Goal: Transaction & Acquisition: Register for event/course

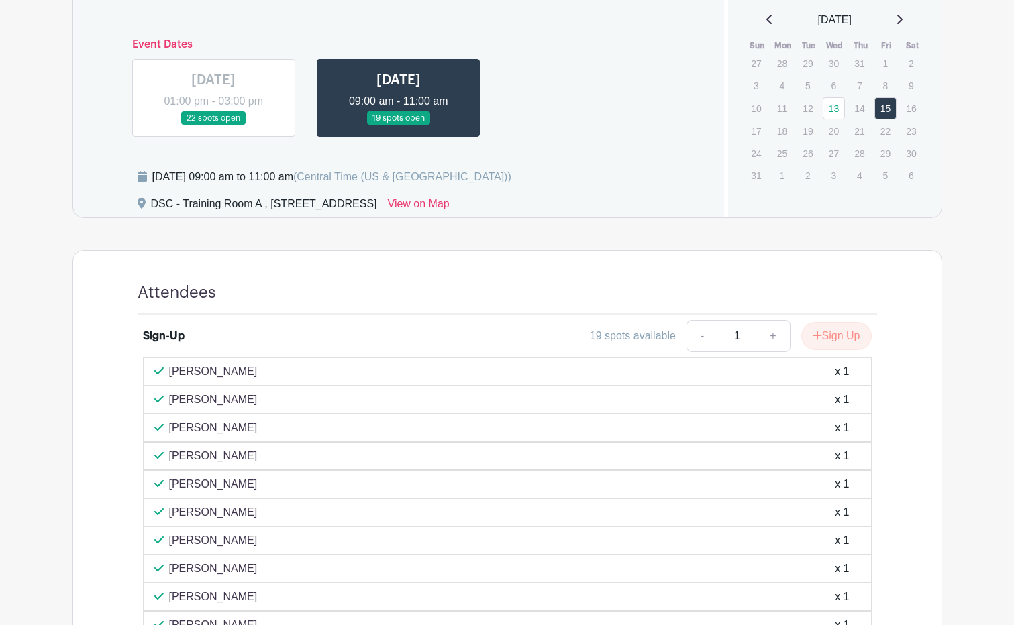
scroll to position [671, 0]
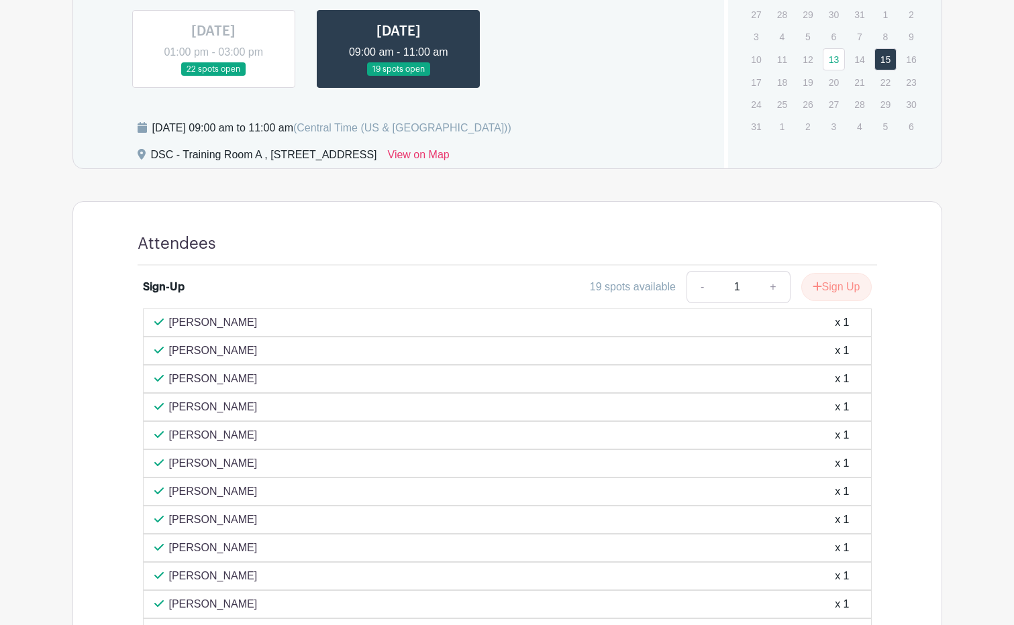
click at [399, 77] on link at bounding box center [399, 77] width 0 height 0
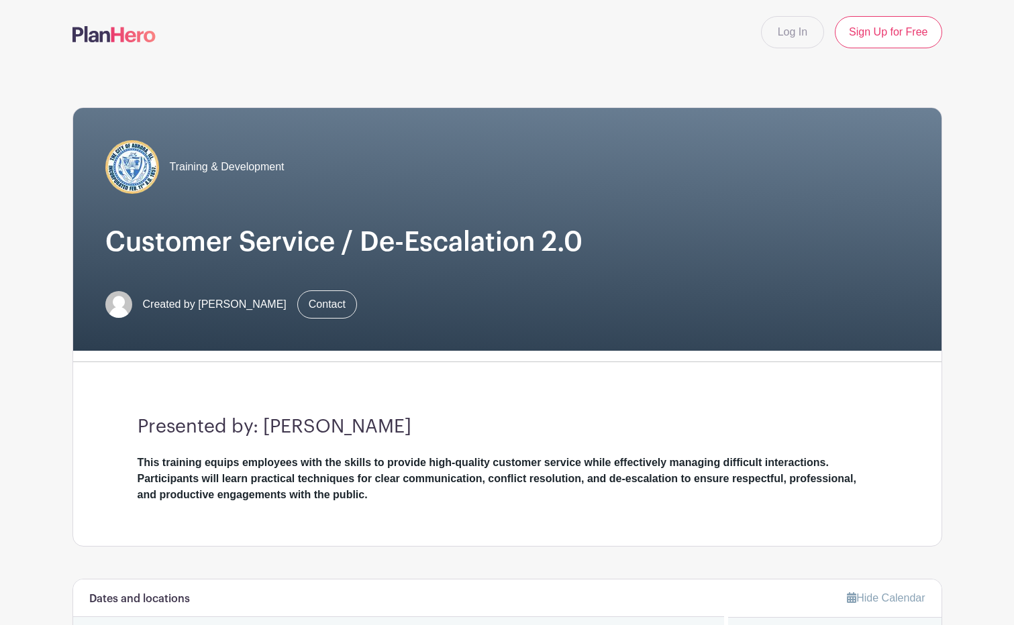
scroll to position [336, 0]
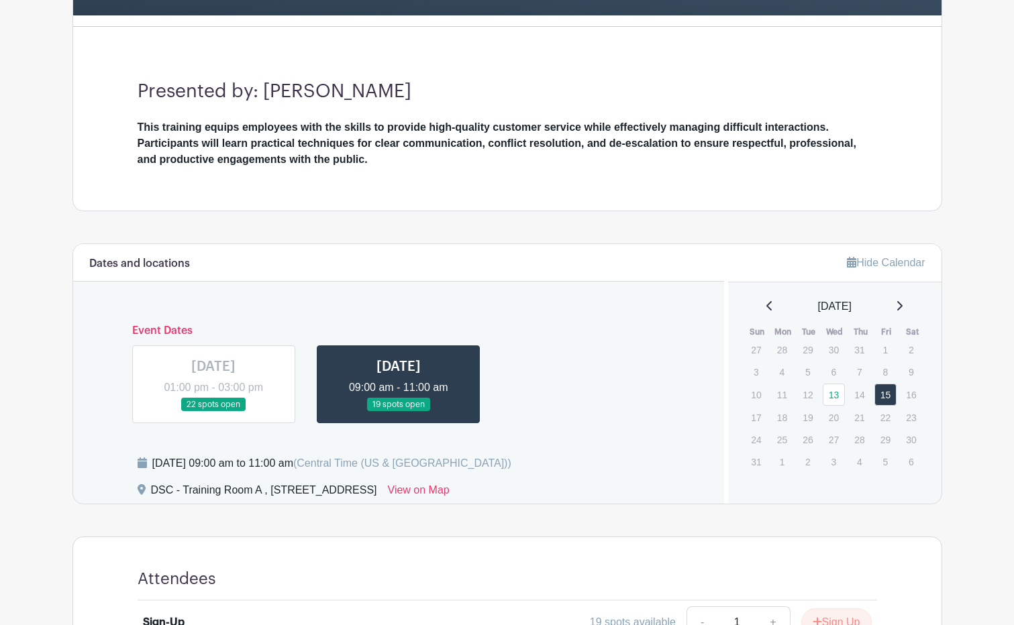
click at [399, 412] on link at bounding box center [399, 412] width 0 height 0
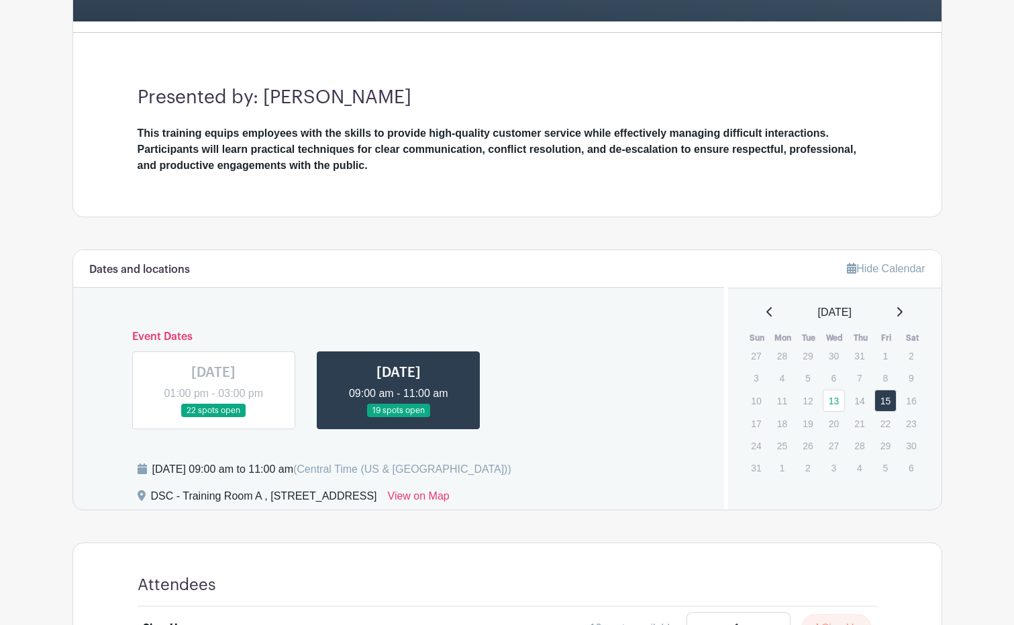
scroll to position [665, 0]
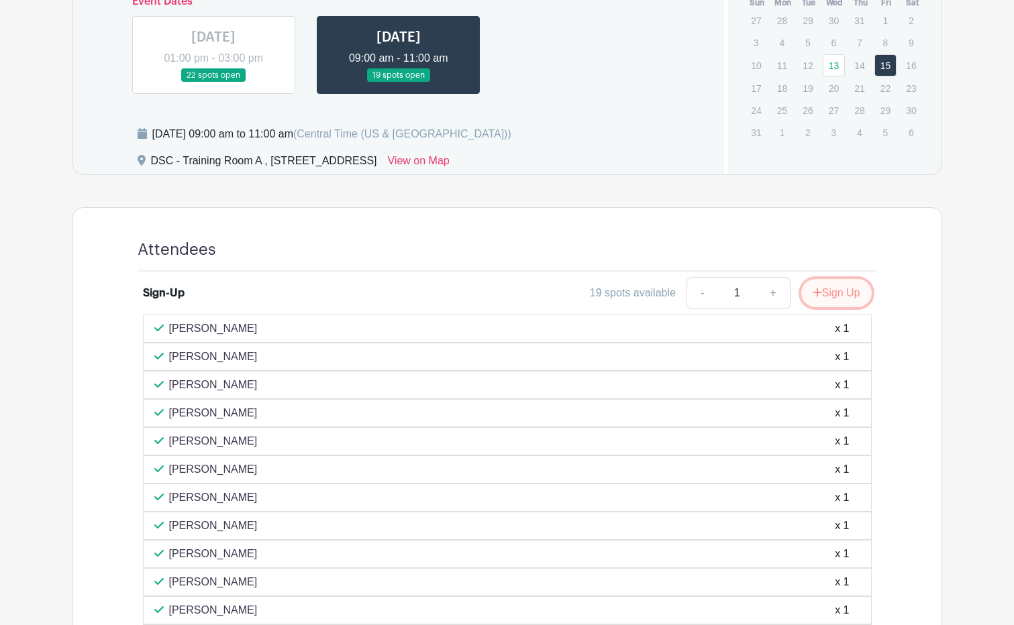
click at [838, 291] on button "Sign Up" at bounding box center [836, 293] width 70 height 28
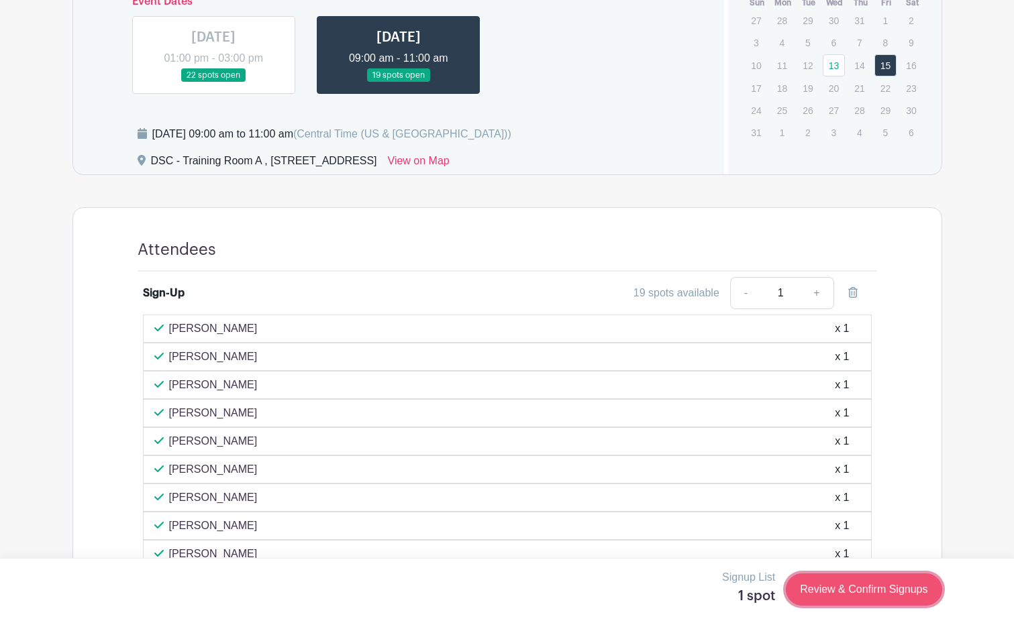
click at [840, 593] on link "Review & Confirm Signups" at bounding box center [864, 590] width 156 height 32
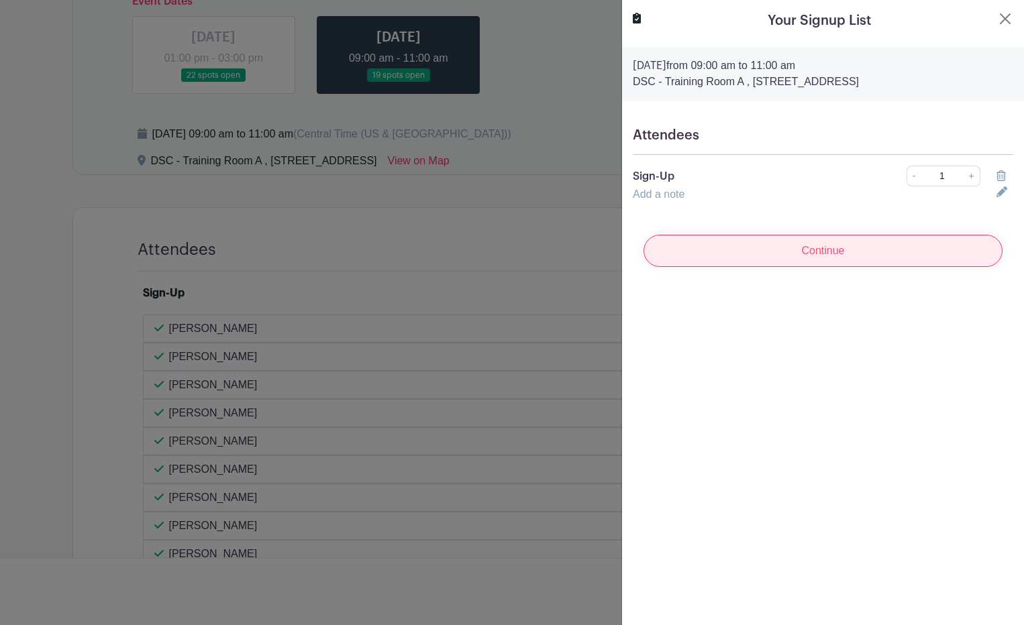
click at [779, 256] on input "Continue" at bounding box center [823, 251] width 359 height 32
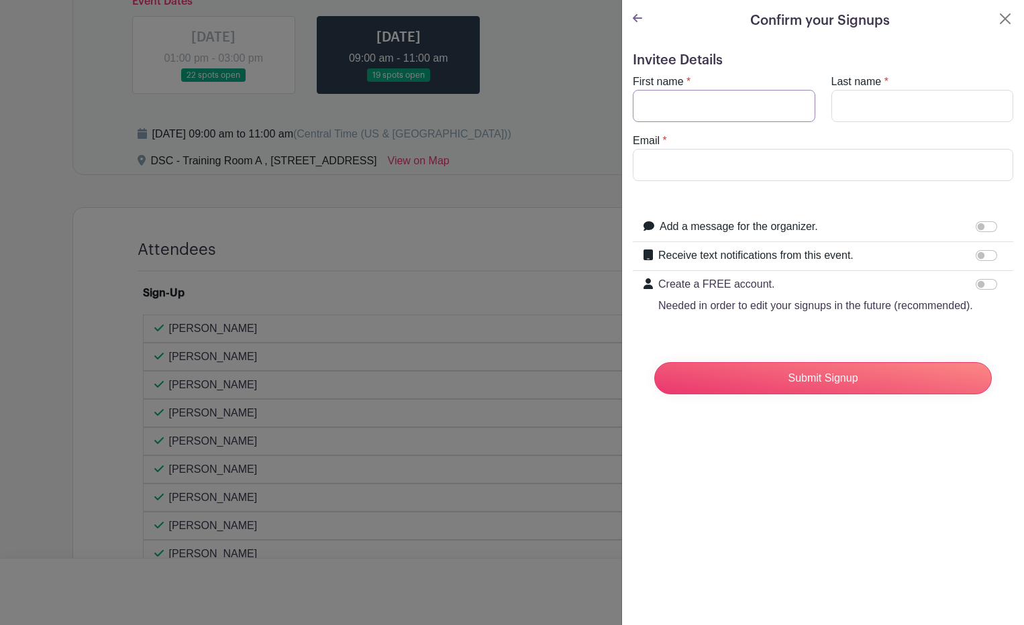
click at [717, 105] on input "First name" at bounding box center [724, 106] width 183 height 32
type input "[PERSON_NAME]"
type input "[PERSON_NAME][EMAIL_ADDRESS][DOMAIN_NAME]"
click at [682, 258] on label "Receive text notifications from this event." at bounding box center [755, 256] width 195 height 16
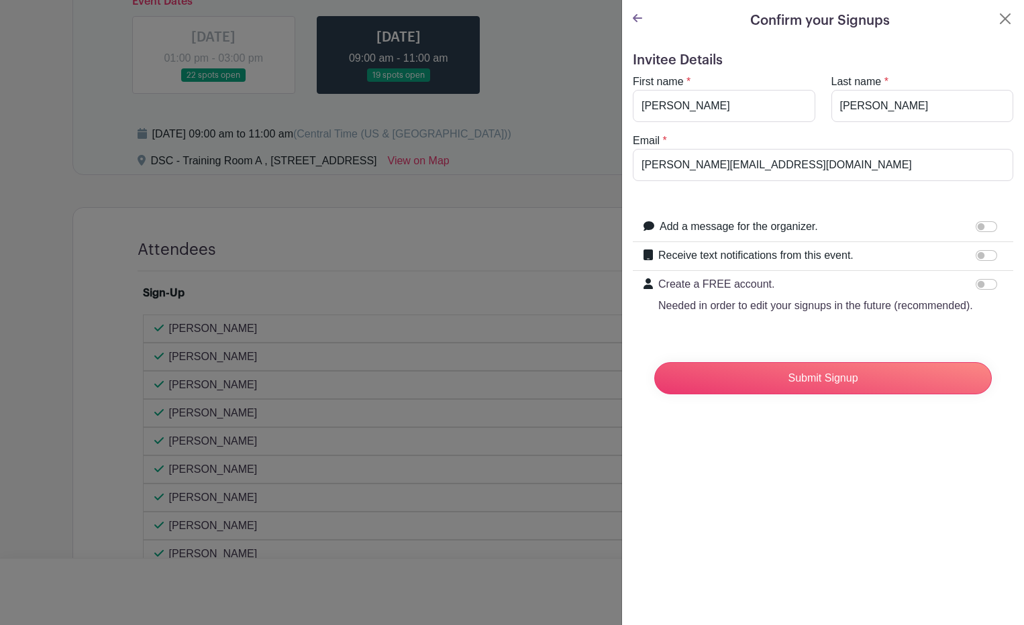
click at [976, 258] on input "Receive text notifications from this event." at bounding box center [986, 255] width 21 height 11
checkbox input "true"
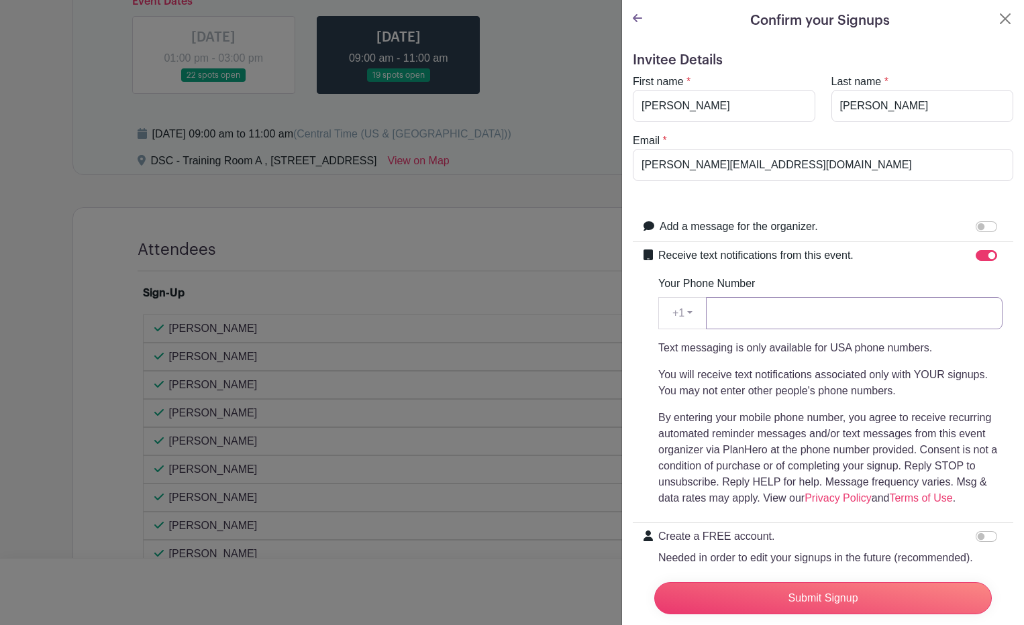
click at [752, 312] on input "Your Phone Number" at bounding box center [854, 313] width 297 height 32
type input "3314527084"
click at [840, 583] on input "Submit Signup" at bounding box center [823, 599] width 338 height 32
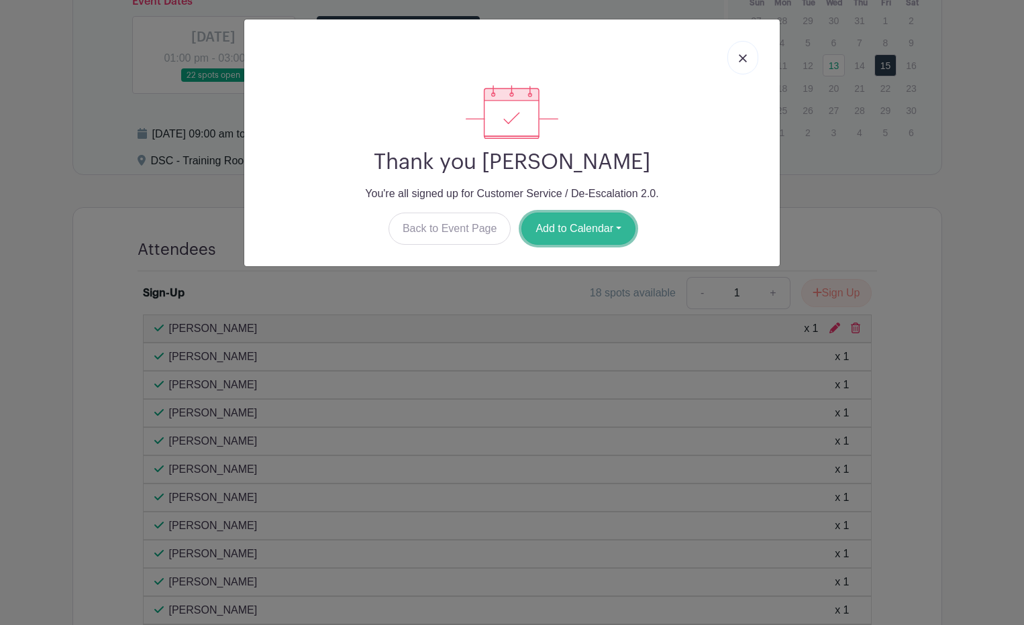
click at [574, 231] on button "Add to Calendar" at bounding box center [578, 229] width 114 height 32
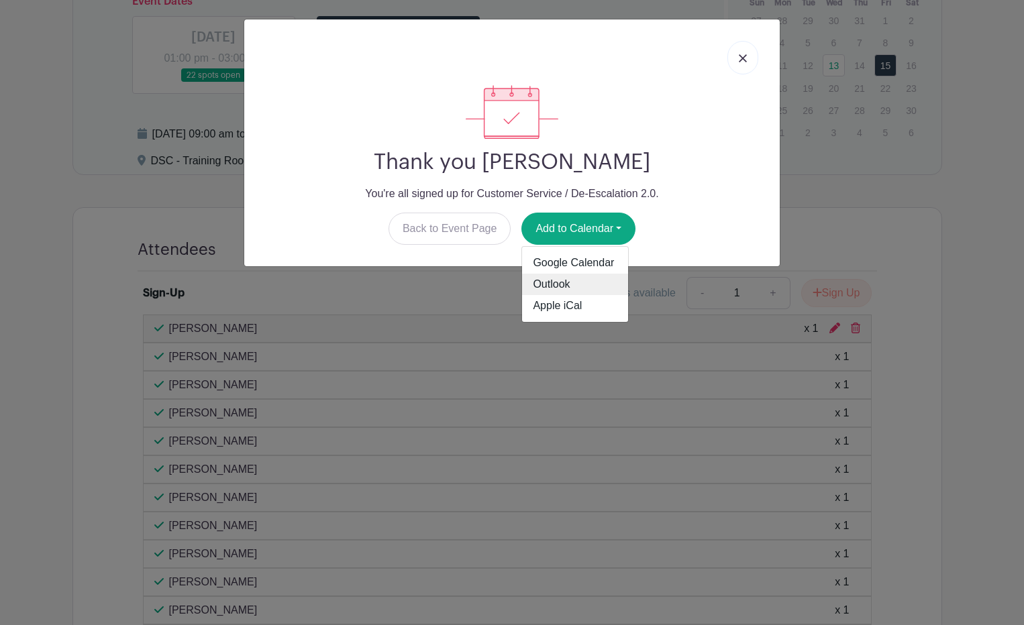
click at [550, 279] on link "Outlook" at bounding box center [575, 284] width 106 height 21
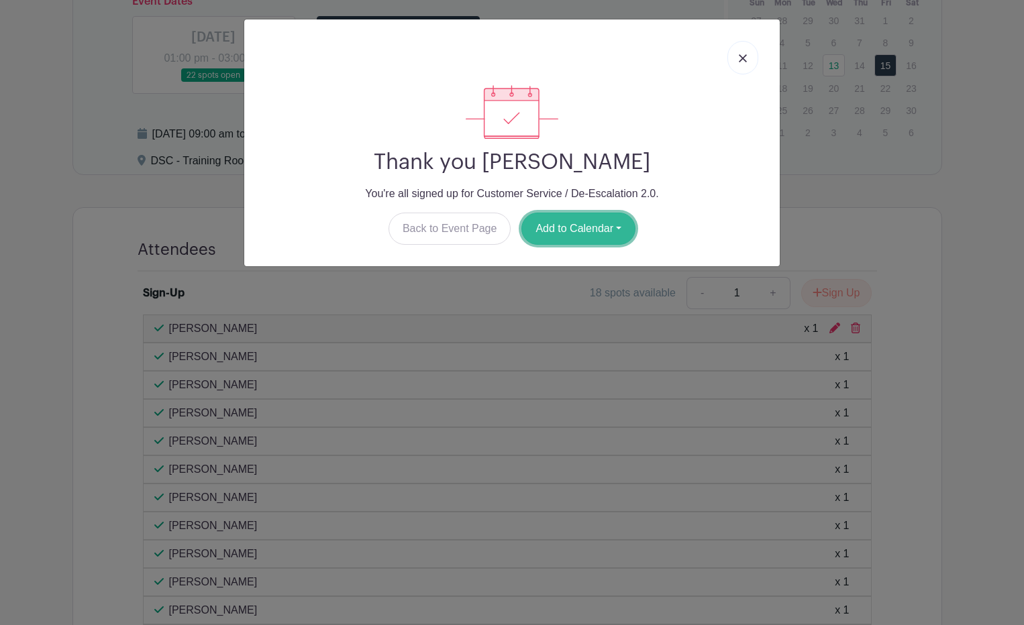
click at [542, 225] on button "Add to Calendar" at bounding box center [578, 229] width 114 height 32
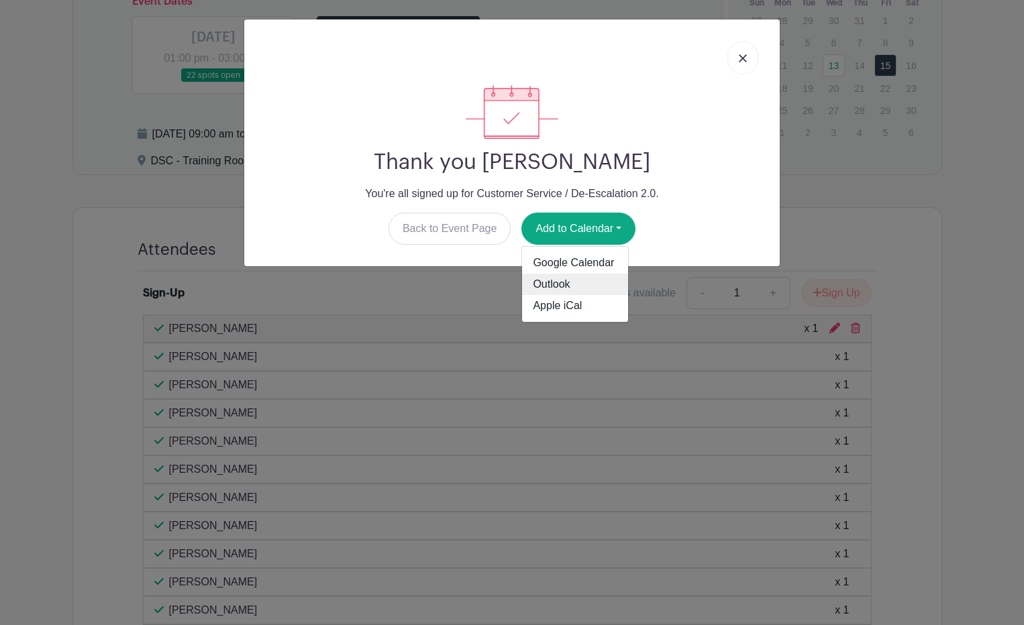
click at [544, 283] on link "Outlook" at bounding box center [575, 284] width 106 height 21
click at [746, 62] on img at bounding box center [743, 58] width 8 height 8
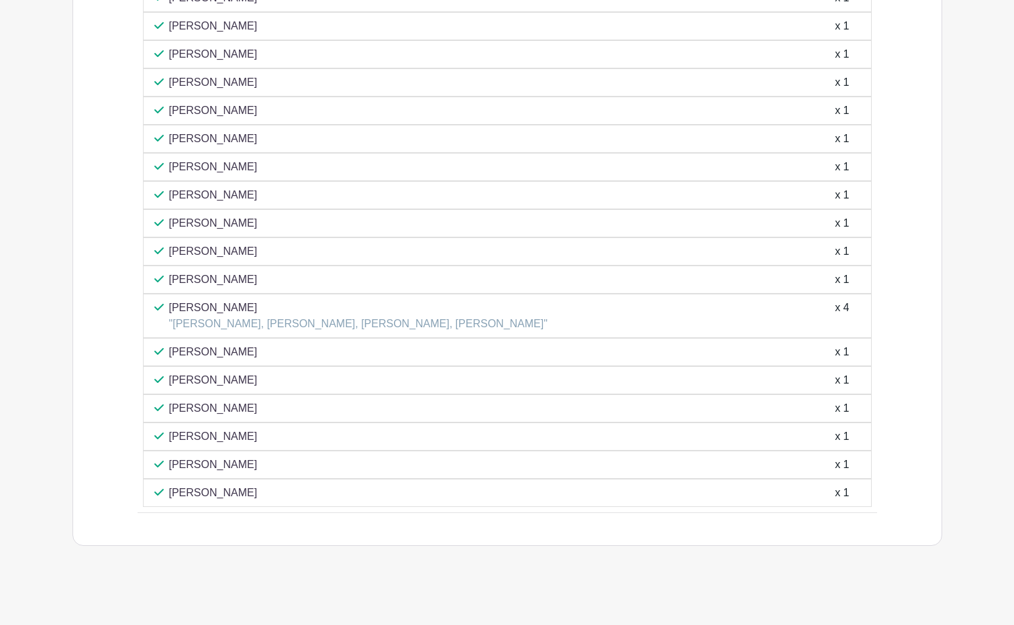
scroll to position [1029, 0]
